Goal: Task Accomplishment & Management: Manage account settings

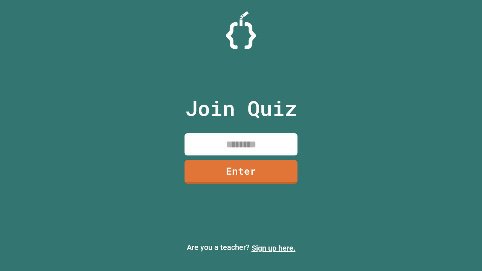
click at [273, 248] on link "Sign up here." at bounding box center [274, 248] width 44 height 9
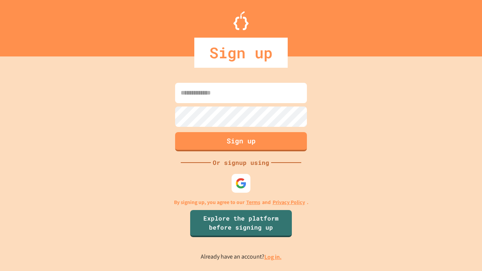
click at [273, 257] on link "Log in." at bounding box center [272, 257] width 17 height 8
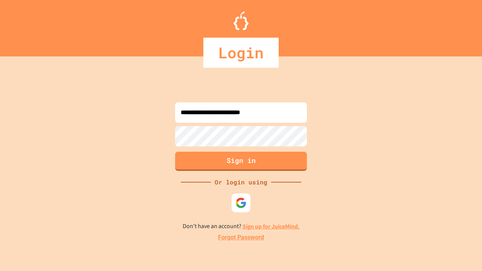
type input "**********"
